Goal: Transaction & Acquisition: Book appointment/travel/reservation

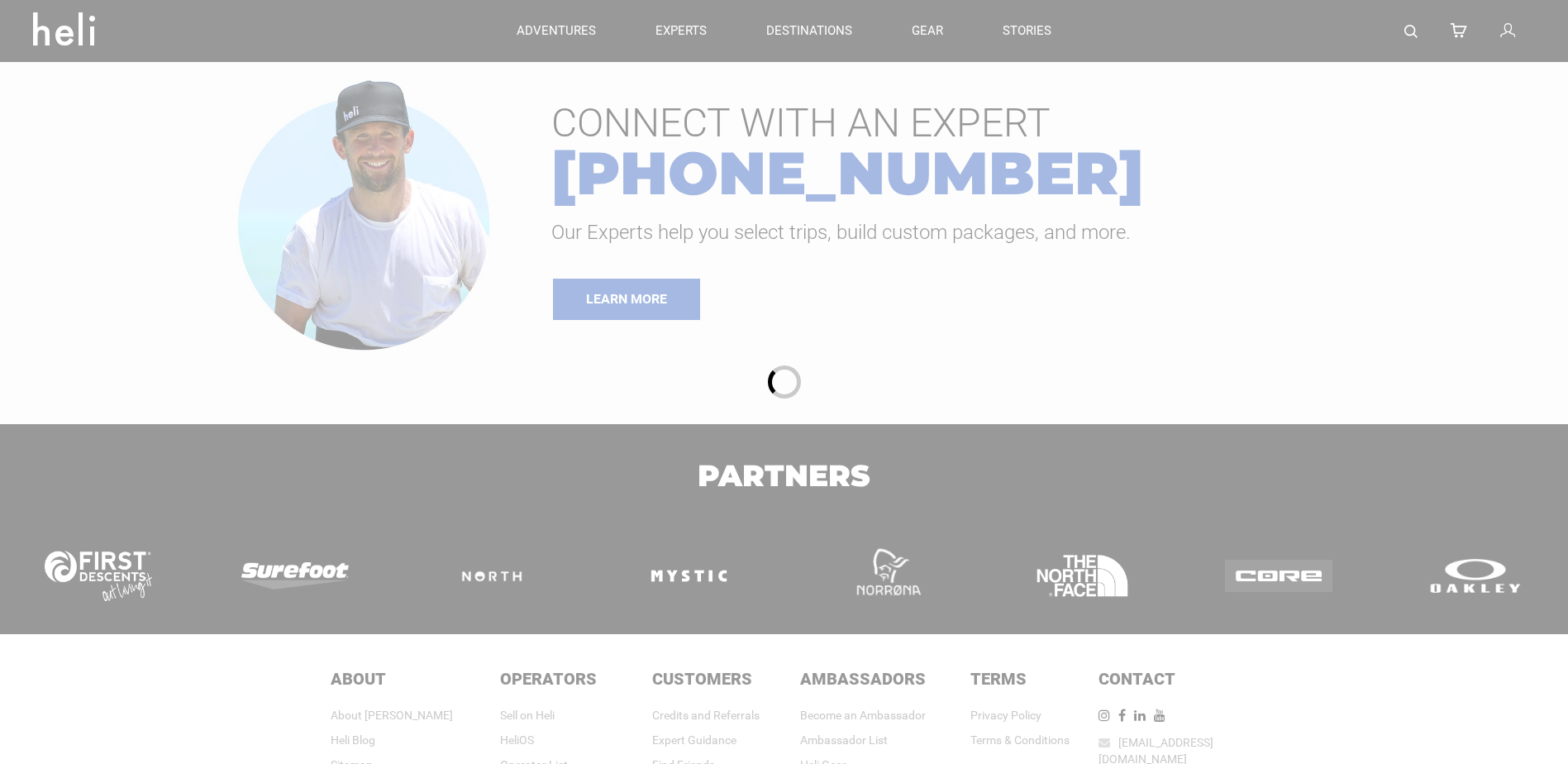
type input "Bike"
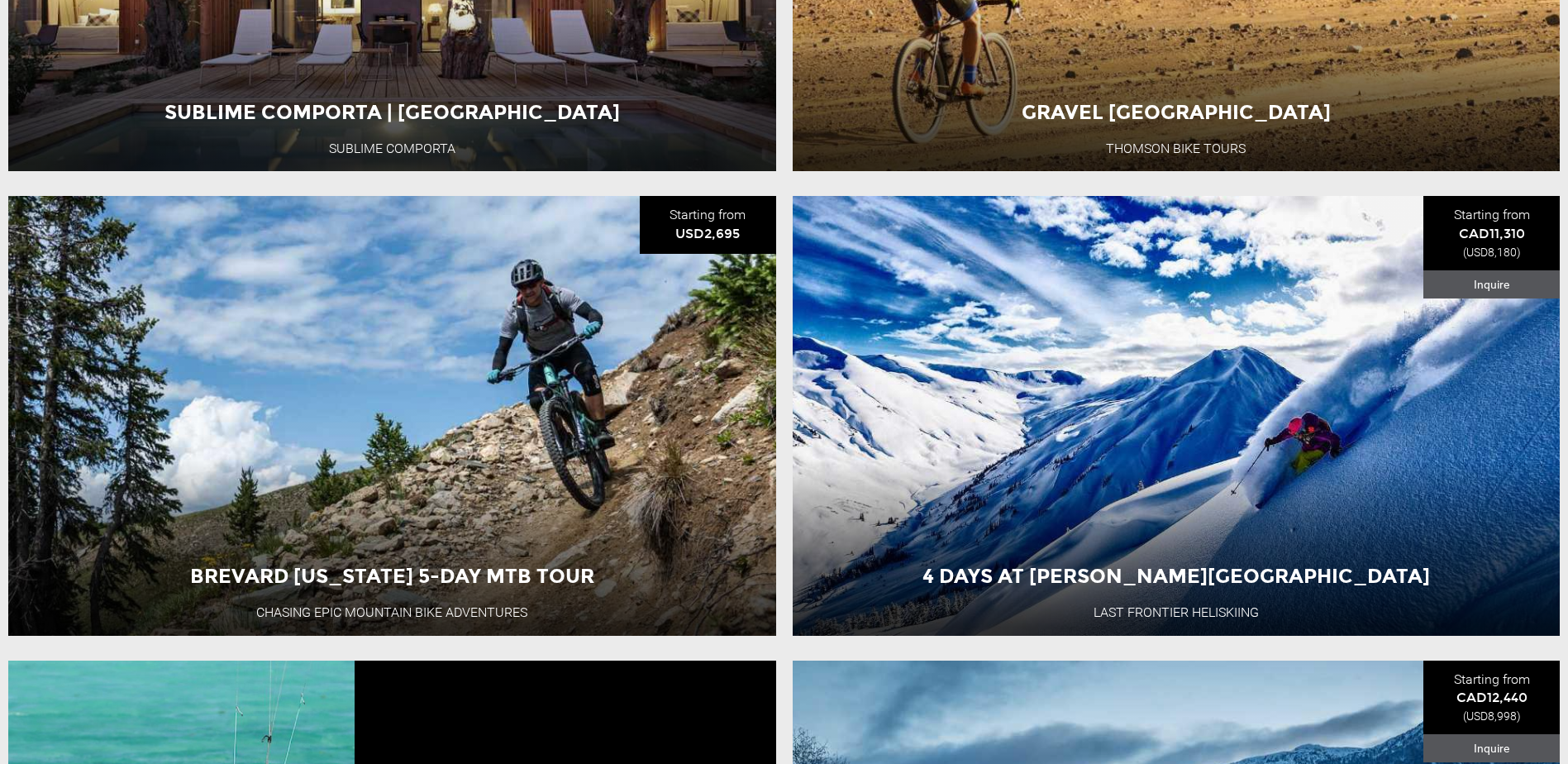
scroll to position [2944, 0]
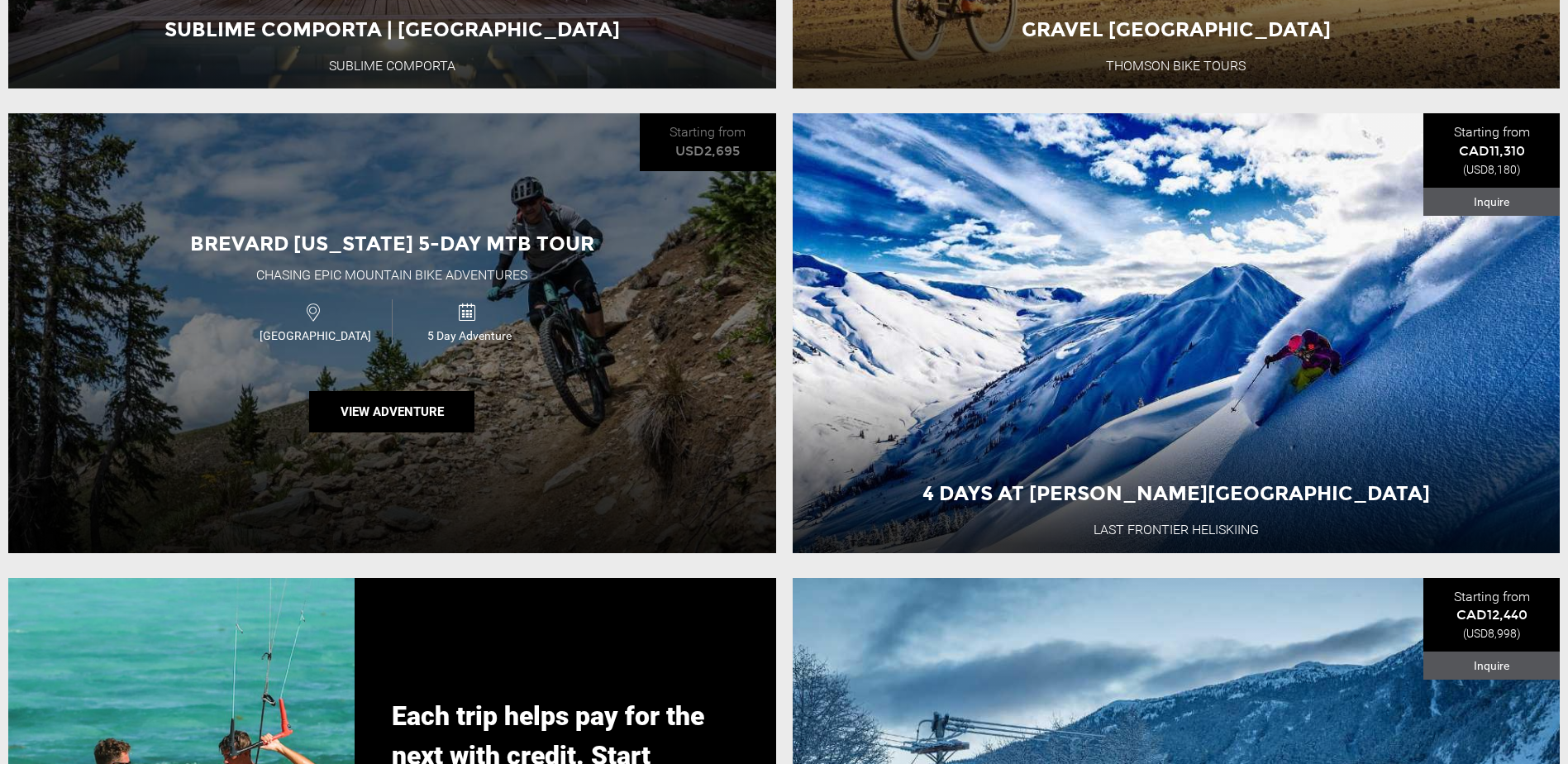
click at [700, 359] on div "Brevard [US_STATE] 5-Day MTB Tour Chasing Epic Mountain Bike Adventures USA 5 D…" at bounding box center [392, 332] width 768 height 439
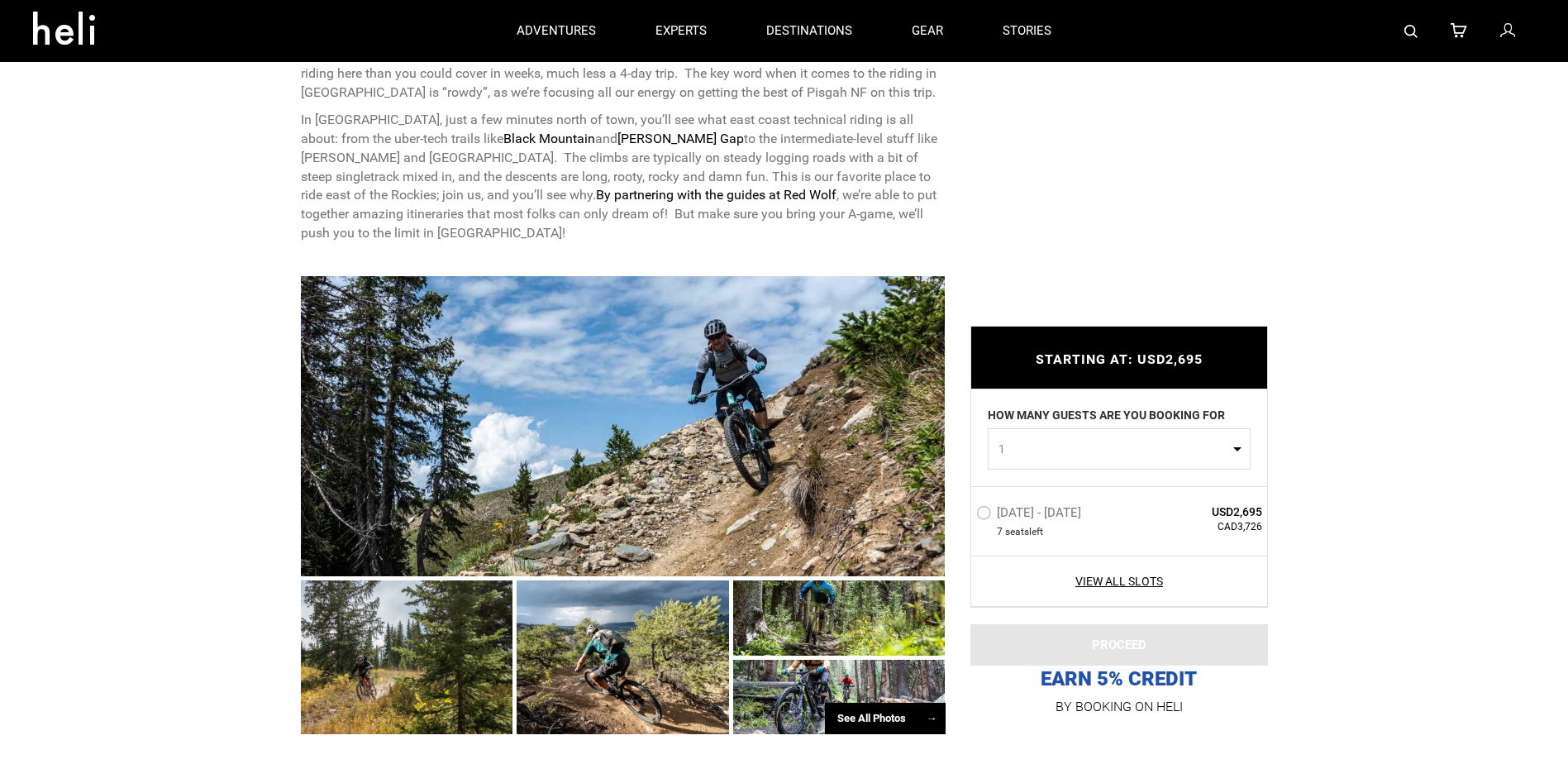
scroll to position [827, 0]
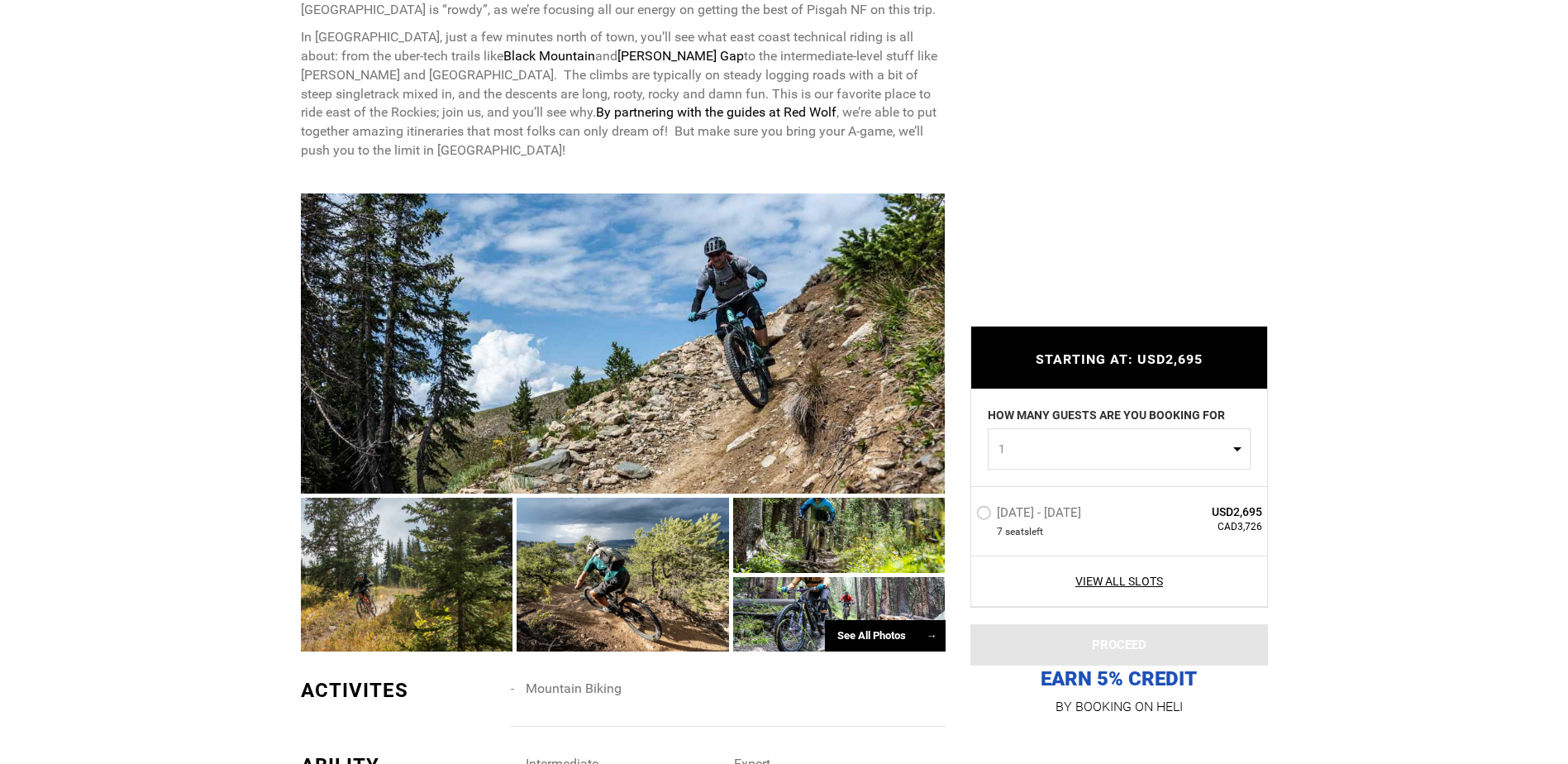
click at [869, 631] on div "See All Photos →" at bounding box center [885, 636] width 120 height 32
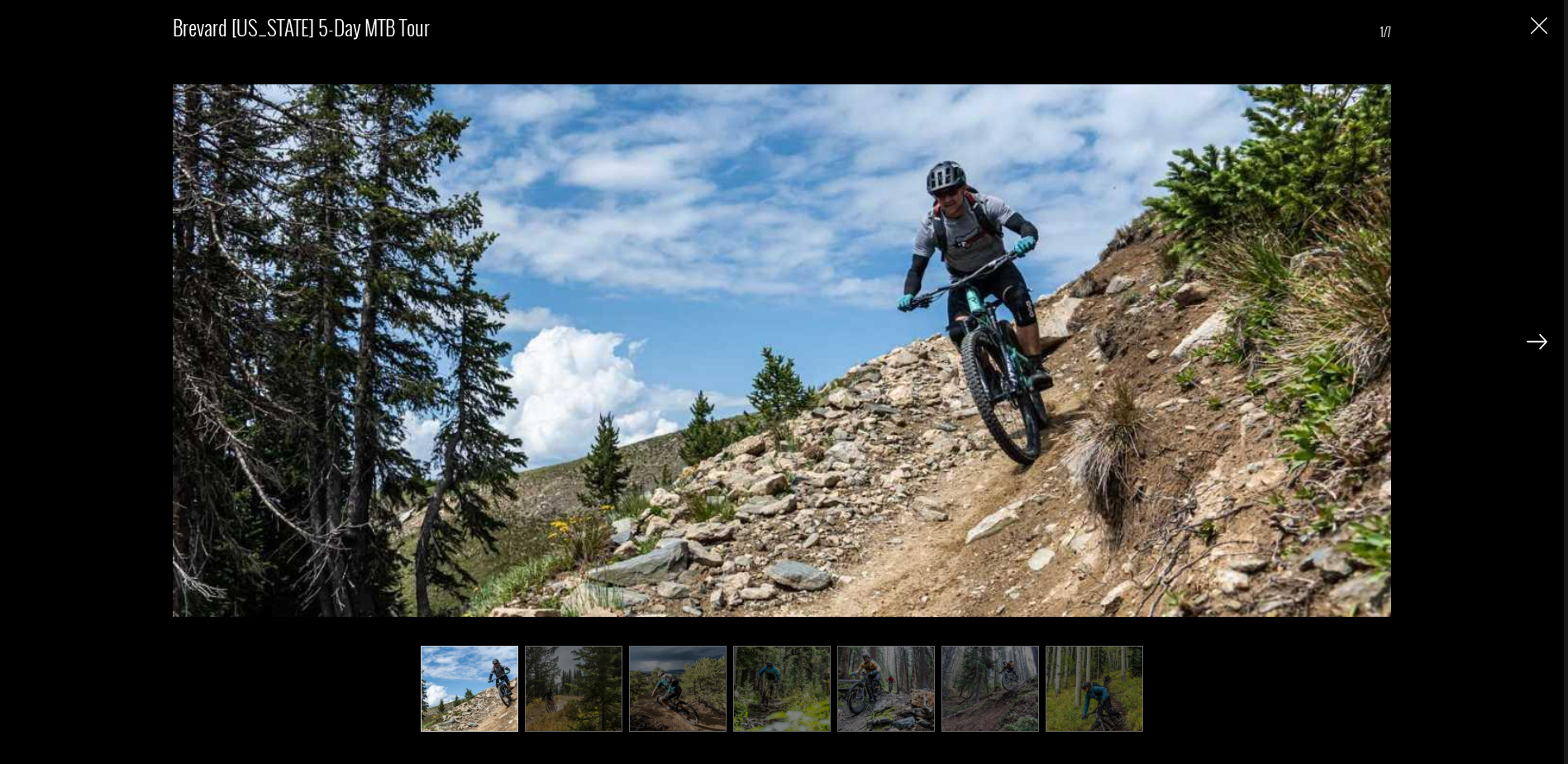
scroll to position [1074, 0]
click at [1543, 343] on img at bounding box center [1536, 341] width 20 height 15
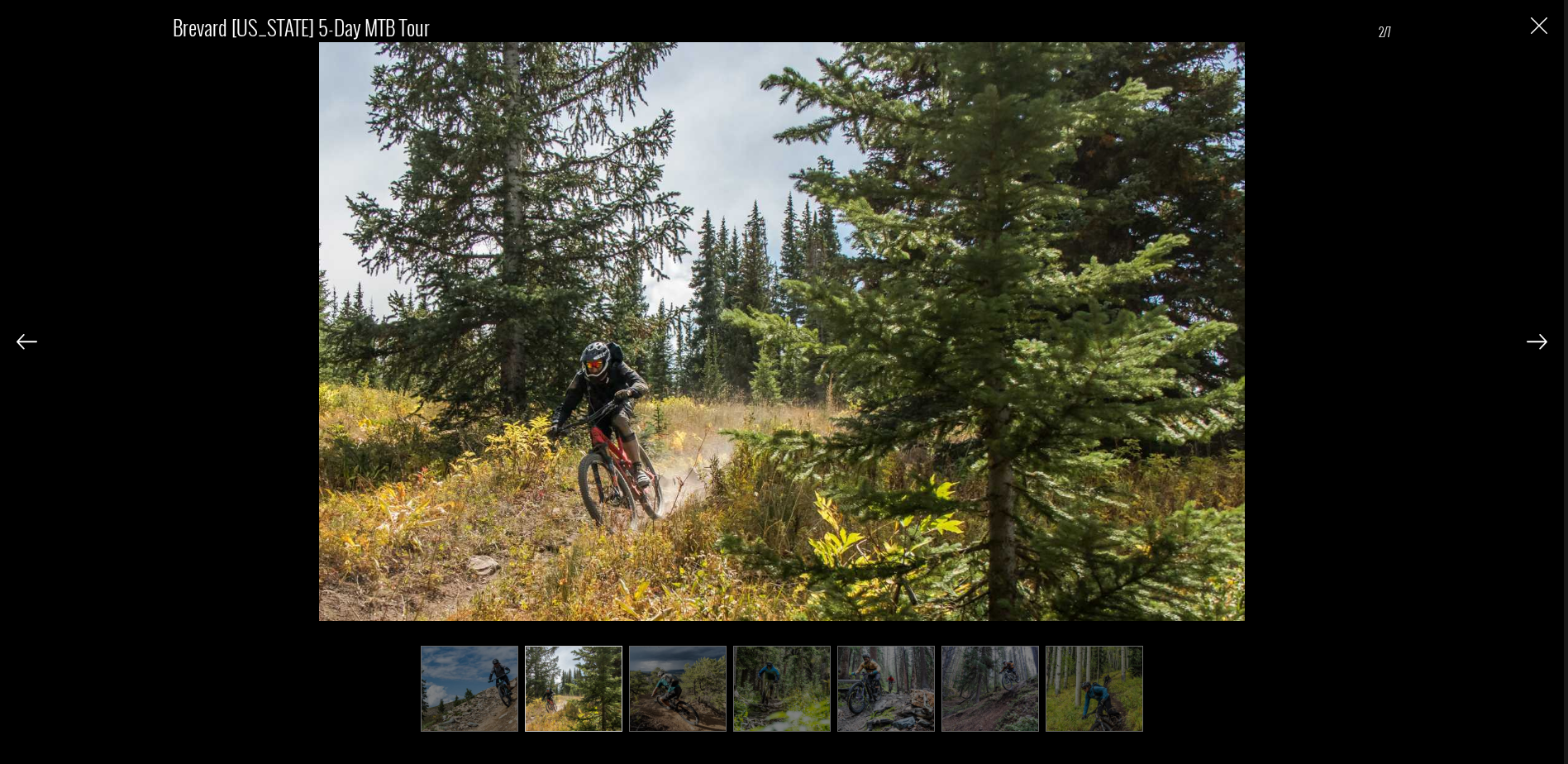
click at [1543, 343] on img at bounding box center [1536, 341] width 20 height 15
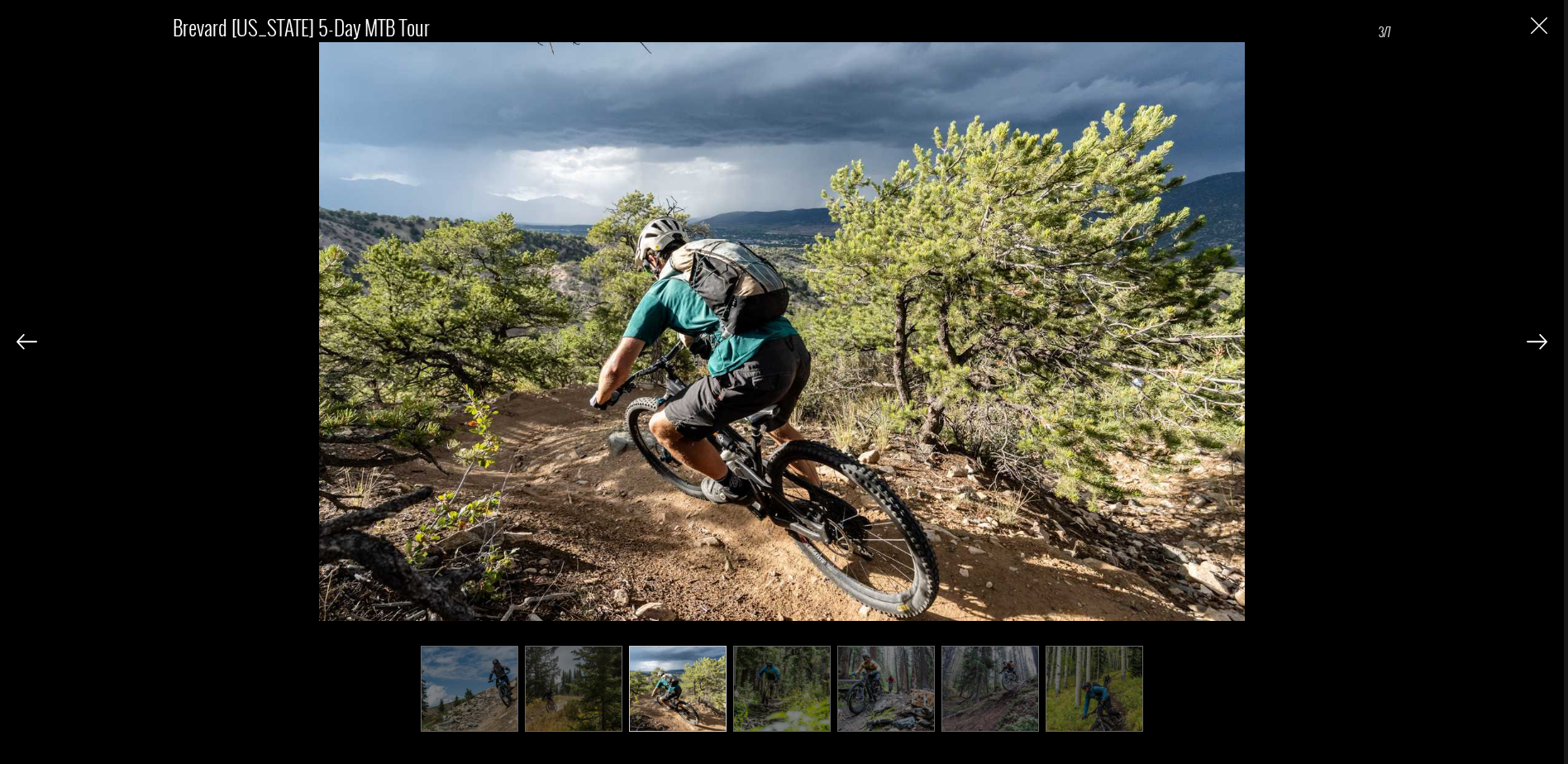
click at [1543, 343] on img at bounding box center [1536, 341] width 20 height 15
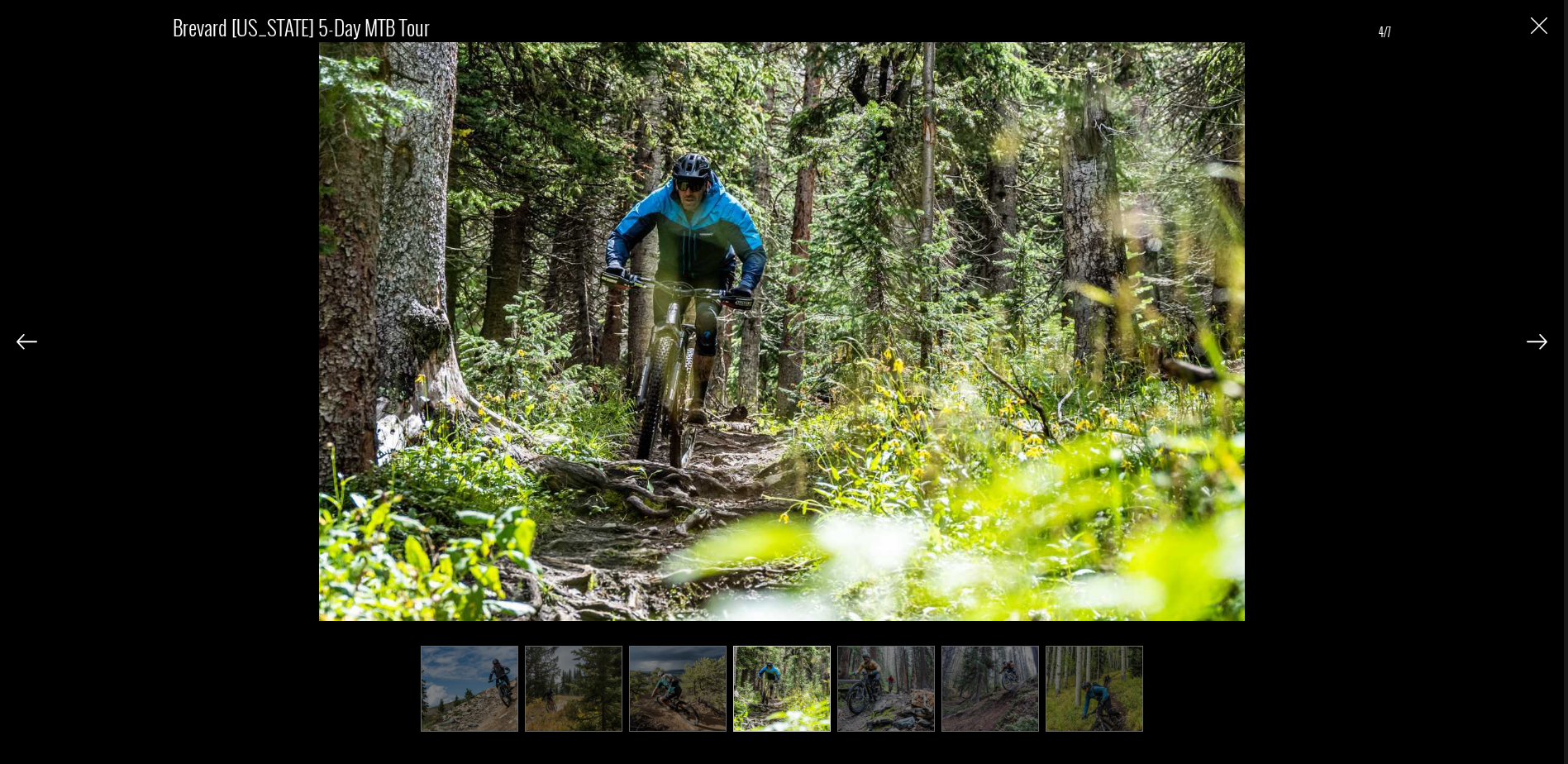
click at [1543, 343] on img at bounding box center [1536, 341] width 20 height 15
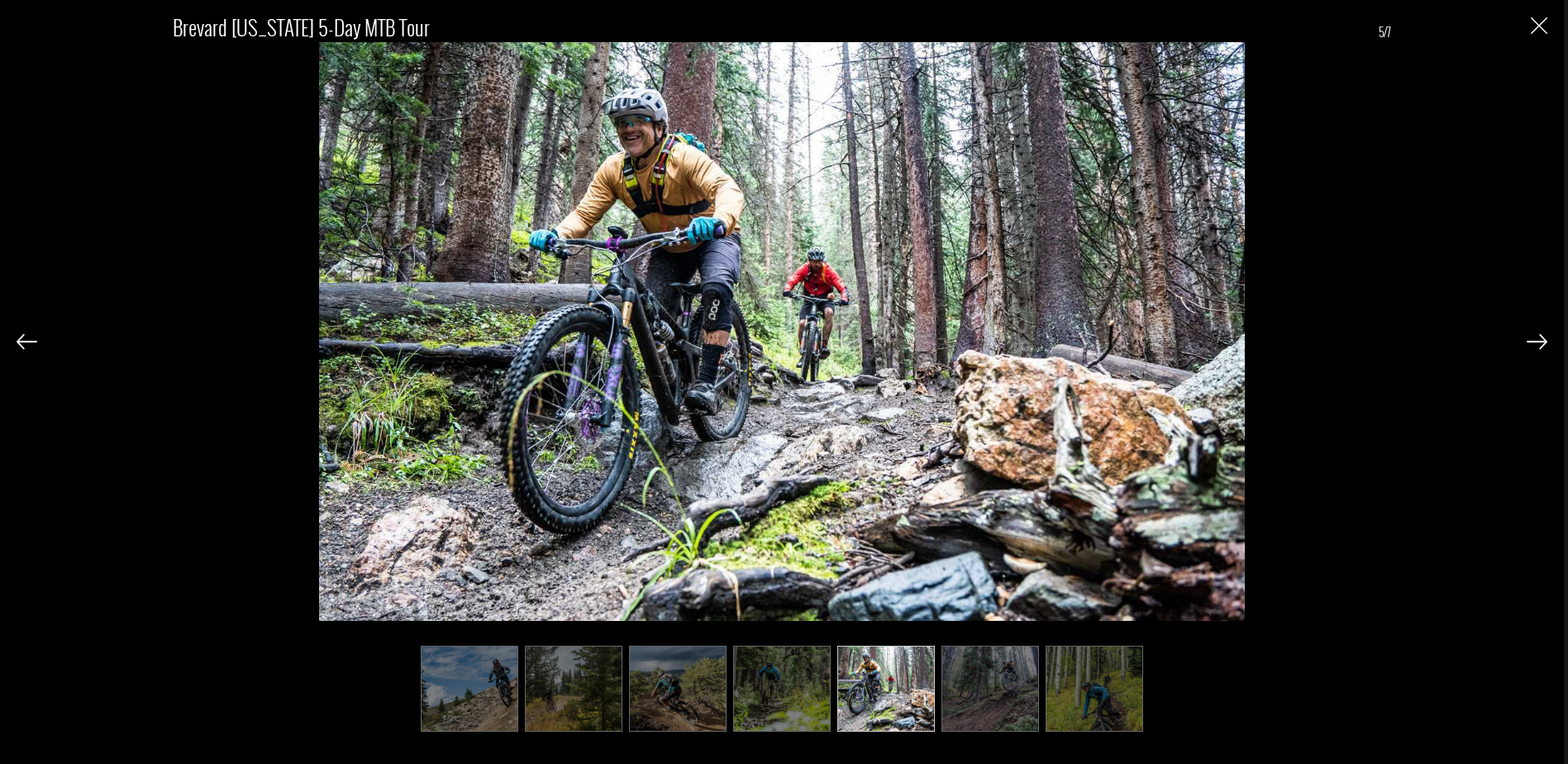
click at [1543, 343] on img at bounding box center [1536, 341] width 20 height 15
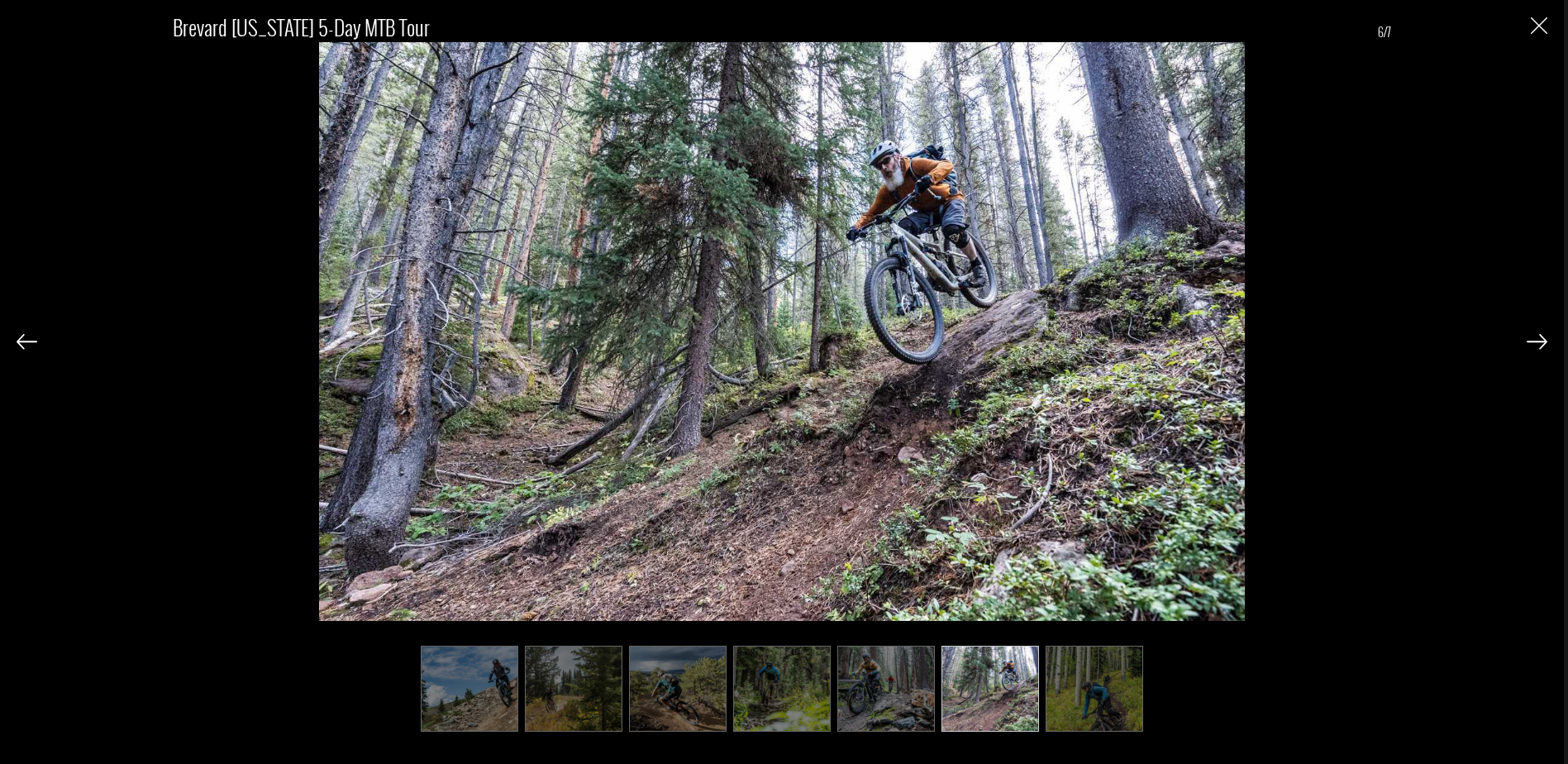
click at [1543, 343] on img at bounding box center [1536, 341] width 20 height 15
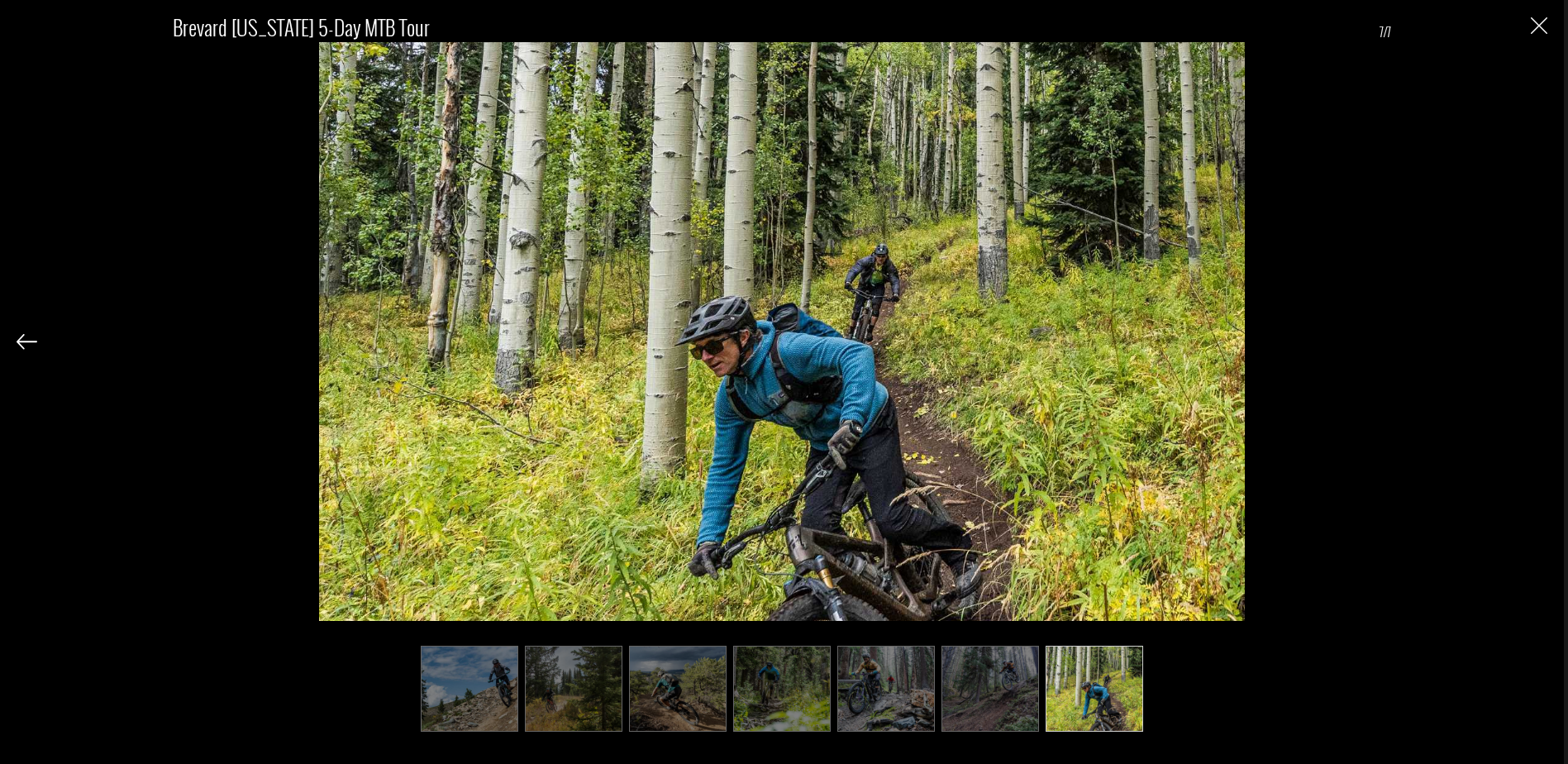
click at [1543, 343] on div "Brevard [US_STATE] 5-Day MTB Tour 7/7" at bounding box center [782, 363] width 1531 height 726
click at [1541, 32] on img "Close" at bounding box center [1539, 26] width 17 height 17
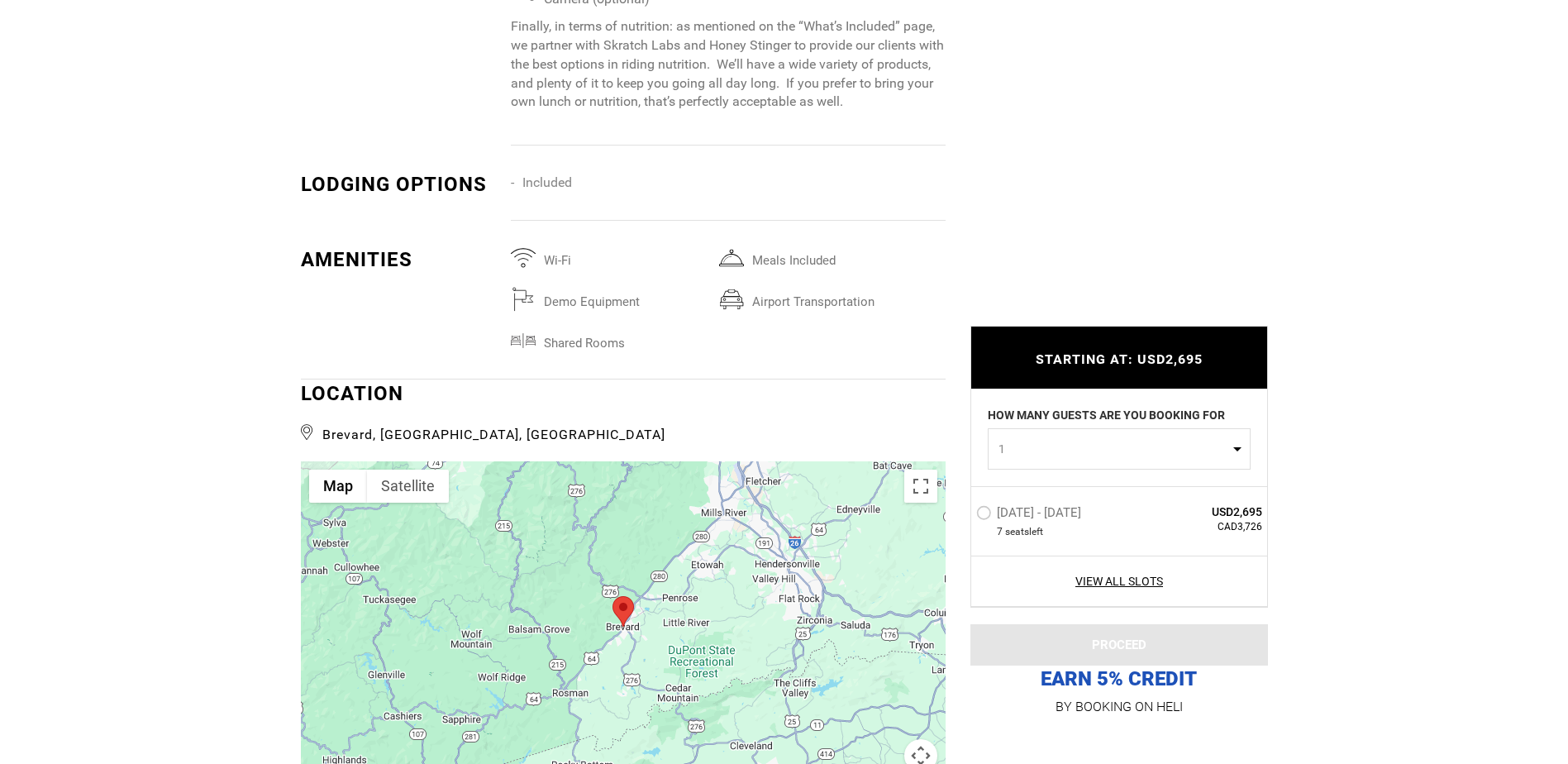
scroll to position [2645, 0]
